Goal: Task Accomplishment & Management: Manage account settings

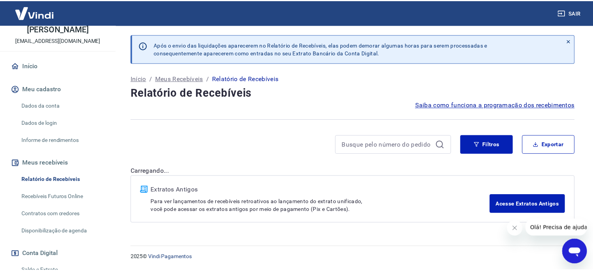
scroll to position [78, 0]
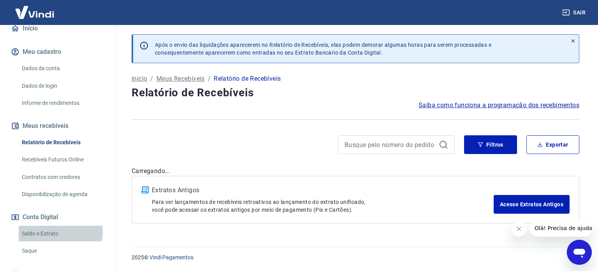
click at [50, 231] on link "Saldo e Extrato" at bounding box center [63, 234] width 88 height 16
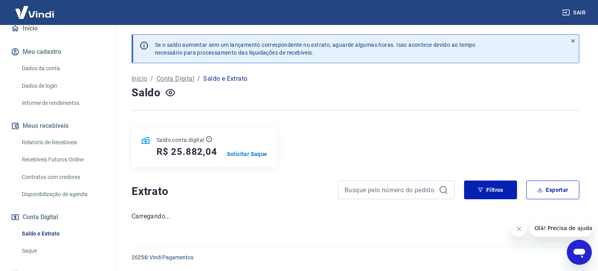
click at [56, 143] on link "Relatório de Recebíveis" at bounding box center [63, 142] width 88 height 16
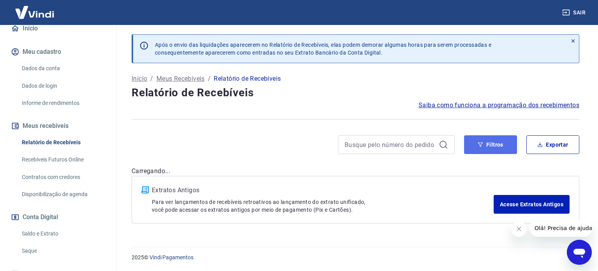
click at [507, 146] on button "Filtros" at bounding box center [490, 144] width 53 height 19
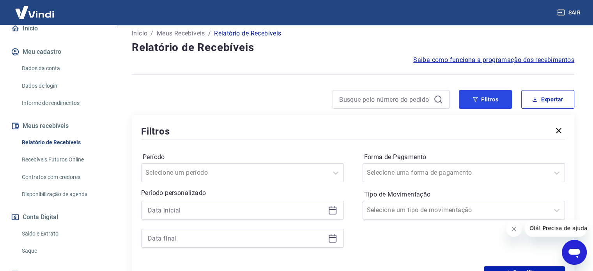
scroll to position [78, 0]
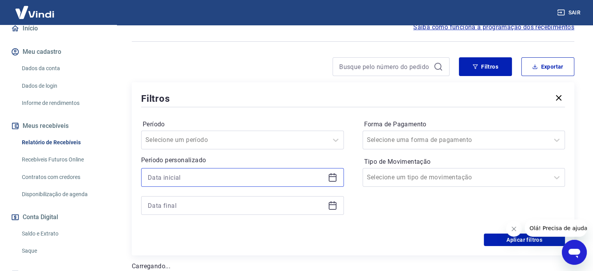
click at [215, 178] on input at bounding box center [236, 177] width 177 height 12
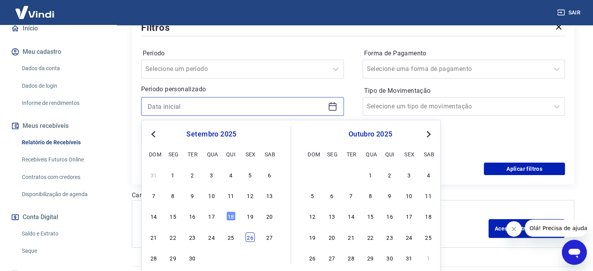
scroll to position [156, 0]
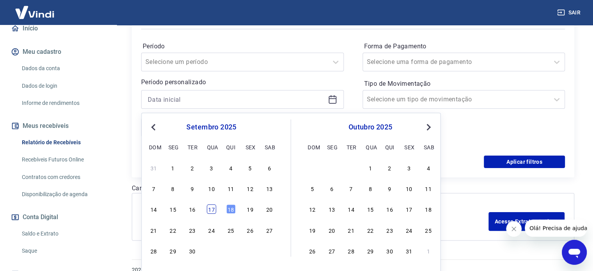
click at [213, 212] on div "17" at bounding box center [210, 209] width 9 height 9
type input "[DATE]"
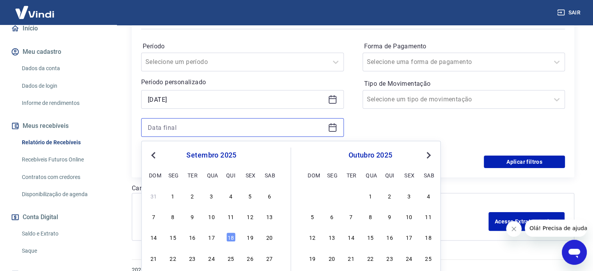
click at [202, 127] on input at bounding box center [236, 128] width 177 height 12
click at [206, 236] on div "17" at bounding box center [210, 237] width 9 height 9
type input "[DATE]"
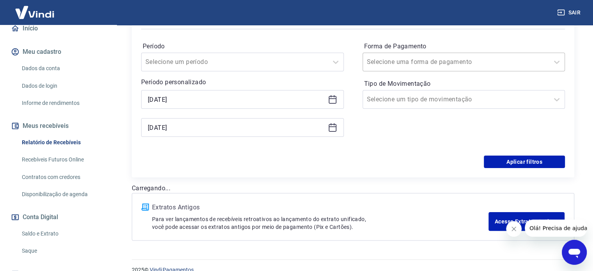
click at [459, 62] on div at bounding box center [456, 61] width 178 height 11
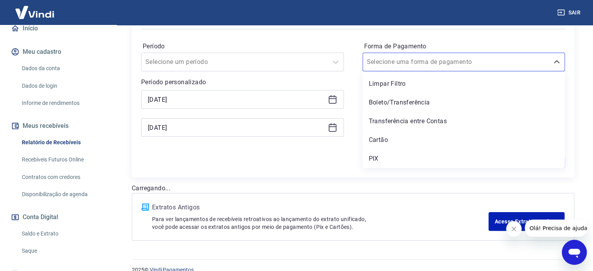
click at [351, 83] on div "Período Selecione um período Período personalizado Selected date: [DATE] [DATE]…" at bounding box center [352, 93] width 423 height 125
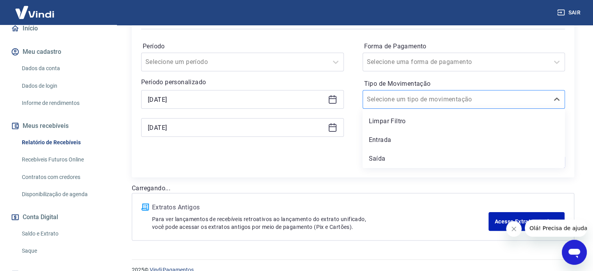
click at [397, 101] on input "Tipo de Movimentação" at bounding box center [406, 99] width 79 height 9
click at [392, 159] on div "Saída" at bounding box center [463, 159] width 203 height 16
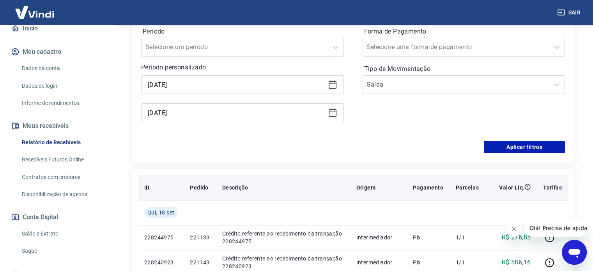
scroll to position [195, 0]
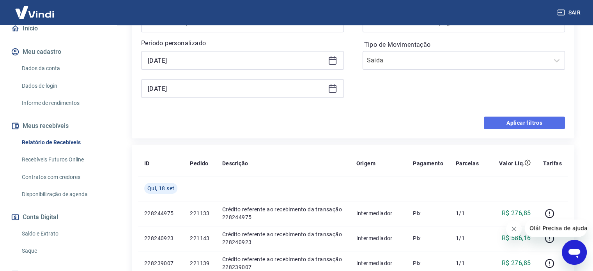
click at [524, 124] on button "Aplicar filtros" at bounding box center [523, 122] width 81 height 12
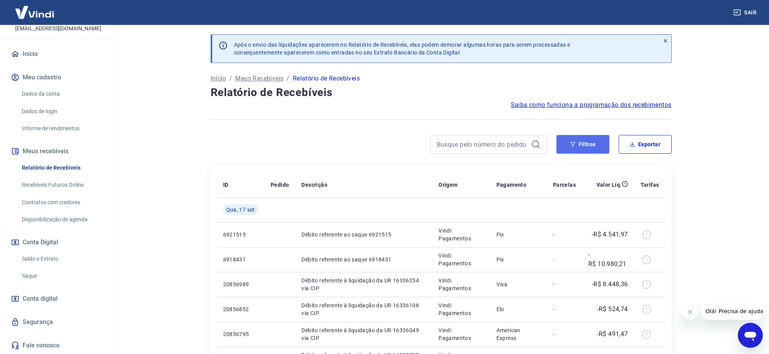
click at [577, 147] on button "Filtros" at bounding box center [583, 144] width 53 height 19
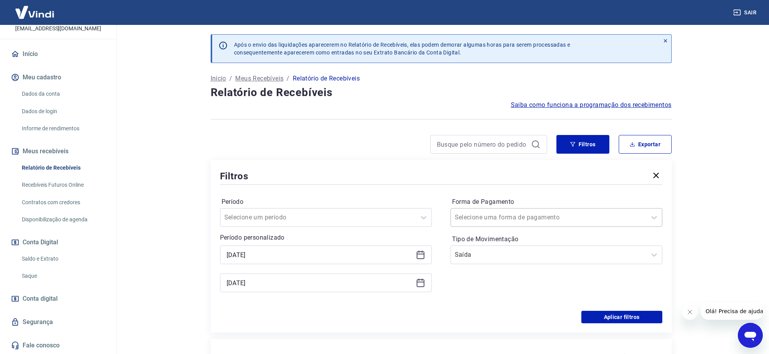
click at [543, 215] on div at bounding box center [549, 217] width 188 height 11
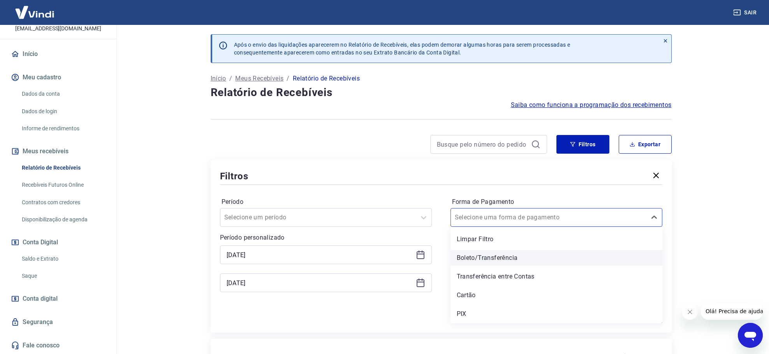
click at [483, 256] on div "Boleto/Transferência" at bounding box center [557, 258] width 212 height 16
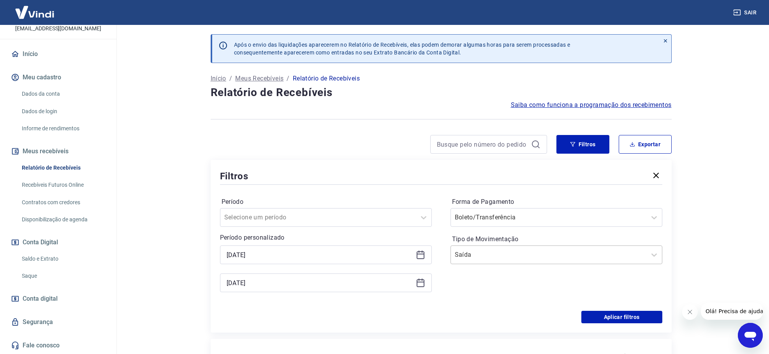
click at [477, 256] on input "Tipo de Movimentação" at bounding box center [494, 254] width 79 height 9
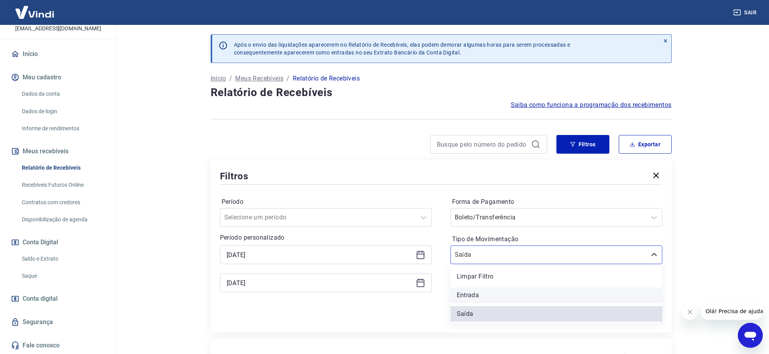
click at [473, 256] on div "Entrada" at bounding box center [557, 296] width 212 height 16
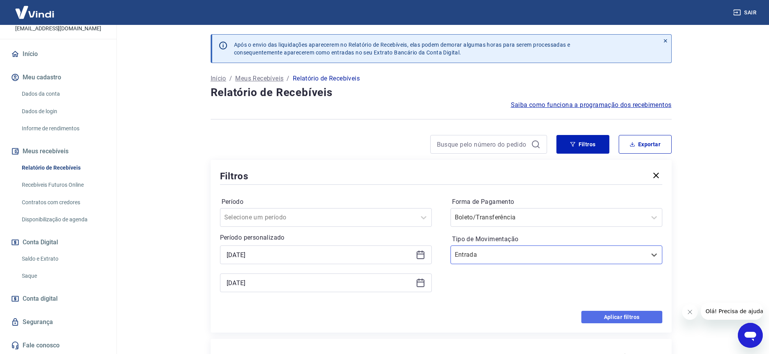
click at [577, 256] on button "Aplicar filtros" at bounding box center [622, 317] width 81 height 12
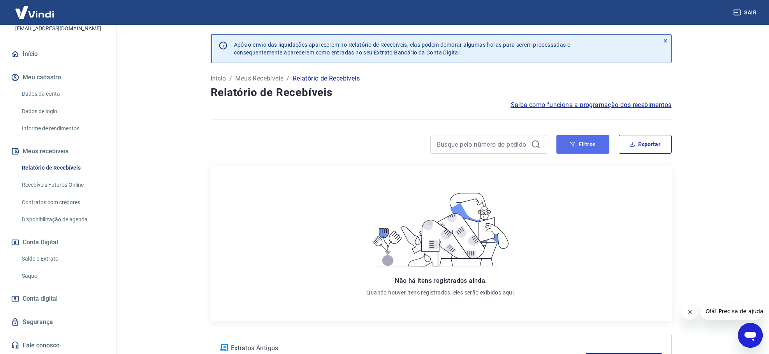
click at [577, 150] on button "Filtros" at bounding box center [583, 144] width 53 height 19
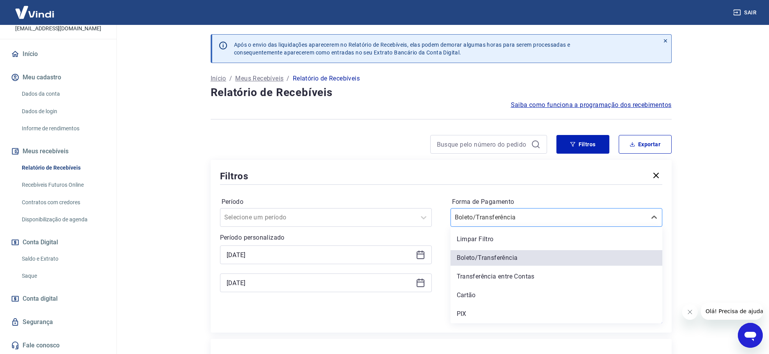
click at [526, 220] on input "Forma de Pagamento" at bounding box center [494, 217] width 79 height 9
click at [463, 256] on div "PIX" at bounding box center [557, 315] width 212 height 16
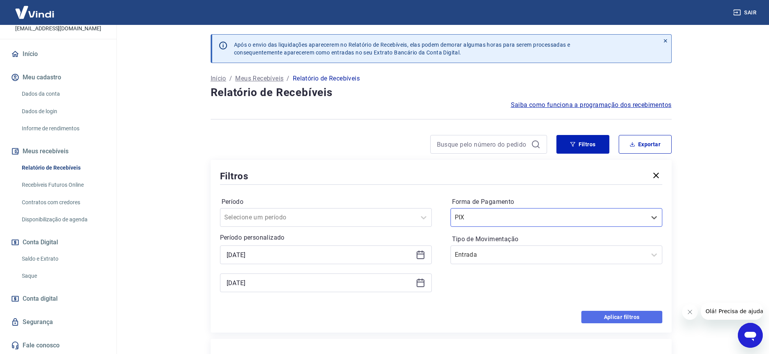
click at [577, 256] on button "Aplicar filtros" at bounding box center [622, 317] width 81 height 12
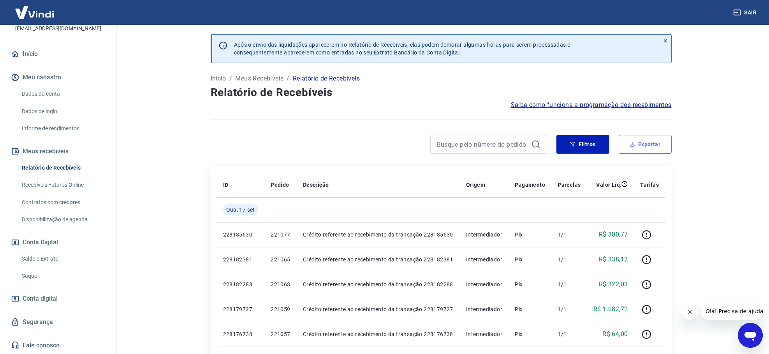
click at [577, 146] on button "Exportar" at bounding box center [645, 144] width 53 height 19
type input "[DATE]"
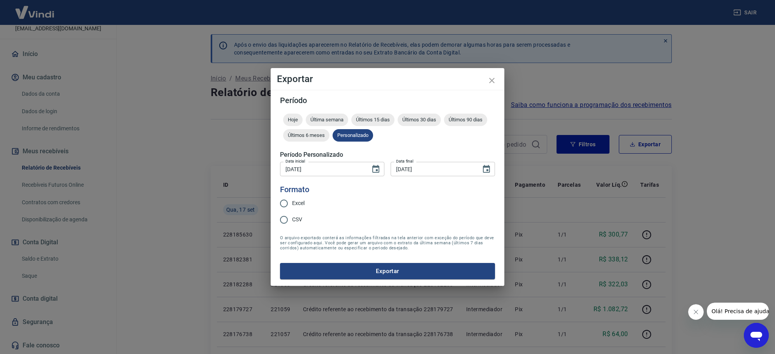
drag, startPoint x: 287, startPoint y: 218, endPoint x: 302, endPoint y: 214, distance: 15.3
click at [298, 214] on label "CSV" at bounding box center [290, 220] width 29 height 16
click at [292, 214] on input "CSV" at bounding box center [284, 220] width 16 height 16
radio input "true"
drag, startPoint x: 307, startPoint y: 208, endPoint x: 300, endPoint y: 212, distance: 7.4
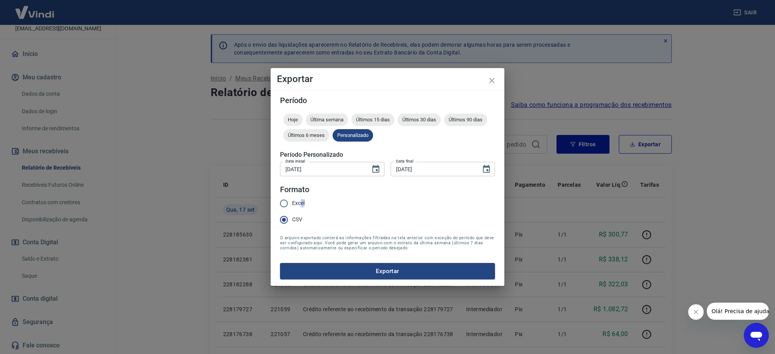
click at [300, 209] on div "Excel CSV" at bounding box center [295, 213] width 31 height 34
click at [280, 203] on input "Excel" at bounding box center [284, 204] width 16 height 16
radio input "true"
click at [382, 256] on button "Exportar" at bounding box center [387, 271] width 215 height 16
